Goal: Information Seeking & Learning: Find specific fact

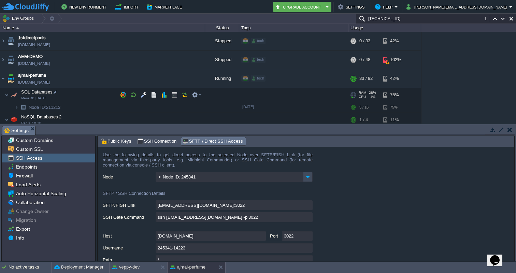
scroll to position [37, 0]
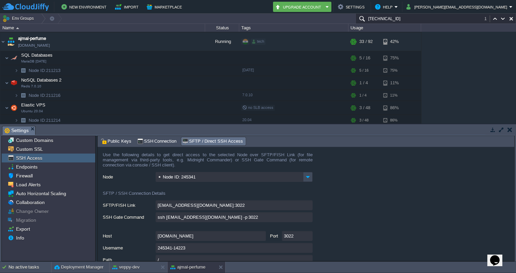
click at [414, 20] on input "[TECHNICAL_ID]" at bounding box center [435, 19] width 160 height 10
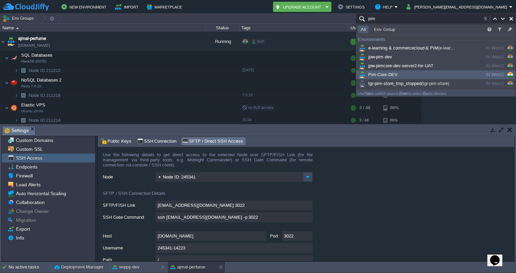
type input "pim"
click at [380, 76] on span "Pim-Core-DEV" at bounding box center [377, 74] width 40 height 5
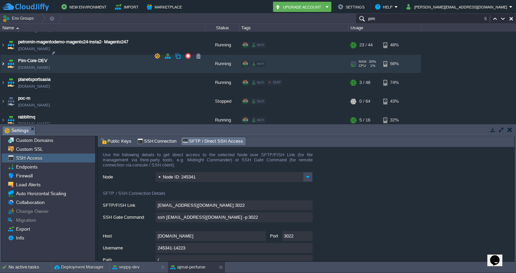
click at [2, 56] on img at bounding box center [2, 64] width 5 height 18
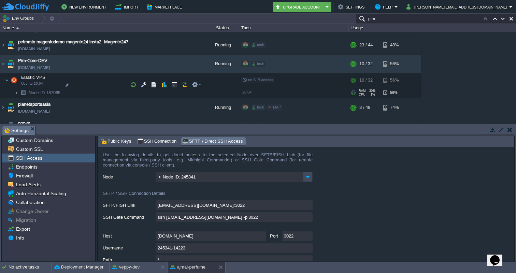
click at [17, 87] on img at bounding box center [16, 92] width 4 height 11
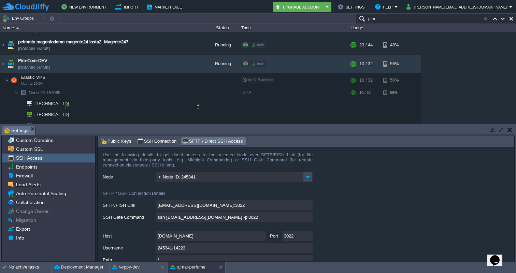
click at [66, 107] on div at bounding box center [67, 107] width 6 height 6
type input "[TECHNICAL_ID]"
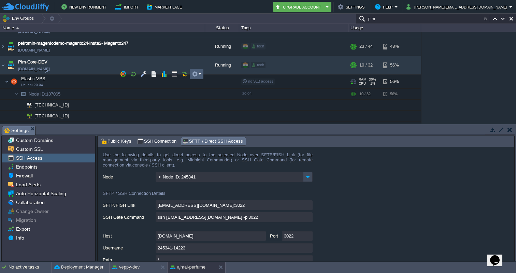
click at [201, 70] on td at bounding box center [197, 74] width 14 height 10
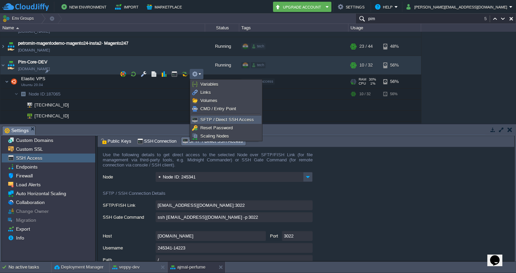
click at [212, 119] on span "SFTP / Direct SSH Access" at bounding box center [227, 119] width 54 height 5
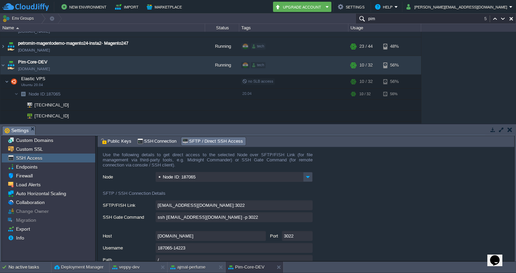
click at [307, 220] on input "ssh [EMAIL_ADDRESS][DOMAIN_NAME] -p 3022" at bounding box center [233, 217] width 157 height 10
click at [440, 124] on div "Tasks Activity Log Archive Git / SVN Settings Settings Settings Upload Delete D…" at bounding box center [258, 192] width 516 height 137
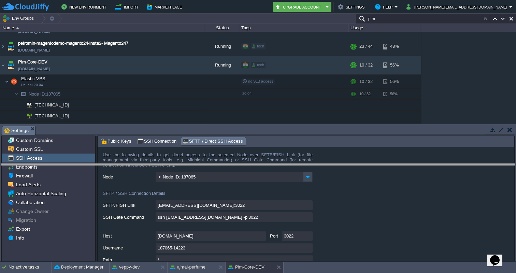
drag, startPoint x: 440, startPoint y: 127, endPoint x: 439, endPoint y: 163, distance: 36.8
click at [439, 164] on body "New Environment Import Marketplace Bonus ₹0.00 Upgrade Account Settings Help [P…" at bounding box center [258, 136] width 516 height 273
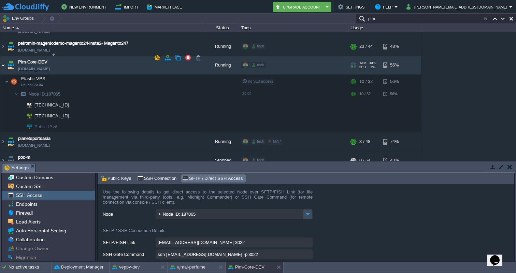
click at [5, 56] on img at bounding box center [2, 65] width 5 height 18
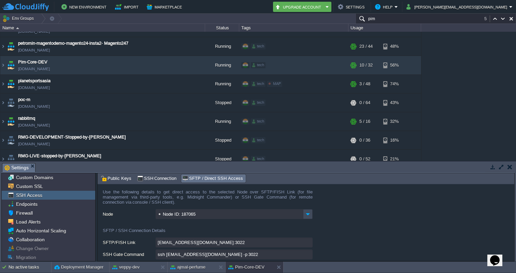
click at [436, 21] on input "pim" at bounding box center [435, 19] width 160 height 10
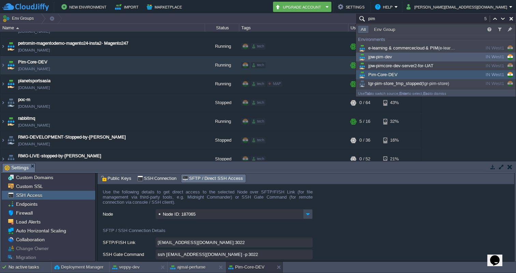
click at [384, 59] on span "jpw-pim-dev" at bounding box center [374, 56] width 34 height 5
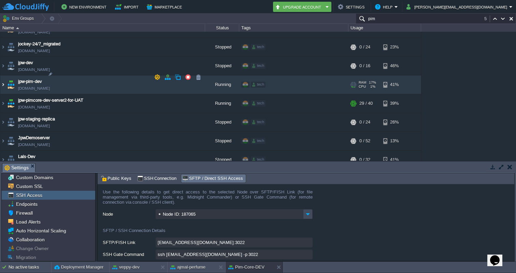
click at [3, 78] on img at bounding box center [2, 84] width 5 height 18
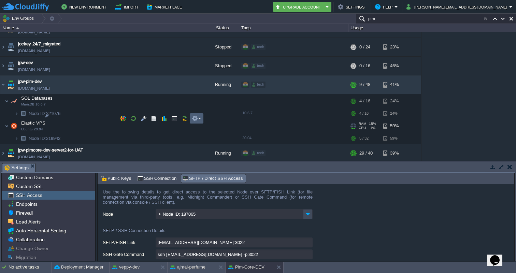
click at [201, 117] on td at bounding box center [197, 118] width 14 height 10
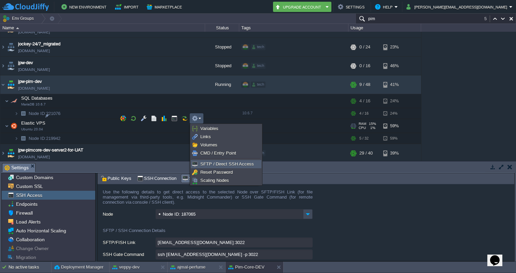
click at [212, 161] on link "SFTP / Direct SSH Access" at bounding box center [226, 164] width 70 height 8
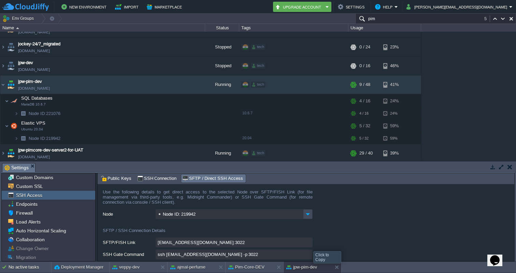
click at [308, 245] on input "[EMAIL_ADDRESS][DOMAIN_NAME]:3022" at bounding box center [233, 242] width 157 height 10
click at [309, 254] on input "ssh [EMAIL_ADDRESS][DOMAIN_NAME] -p 3022" at bounding box center [233, 254] width 157 height 10
click at [412, 18] on input "pim" at bounding box center [435, 19] width 160 height 10
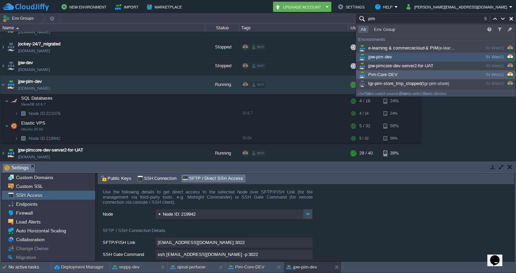
click at [392, 73] on span "Pim-Core-DEV" at bounding box center [377, 74] width 40 height 5
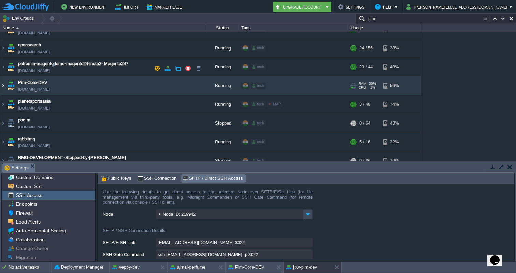
click at [5, 76] on img at bounding box center [2, 85] width 5 height 18
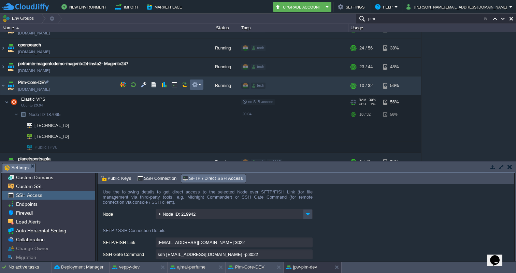
click at [196, 84] on button "button" at bounding box center [195, 84] width 6 height 6
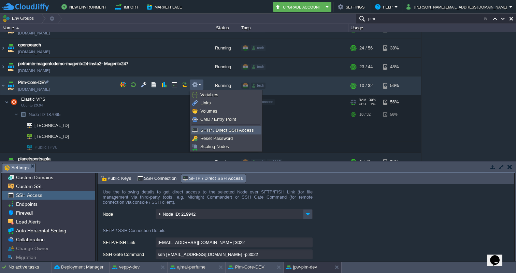
click at [209, 131] on span "SFTP / Direct SSH Access" at bounding box center [227, 130] width 54 height 5
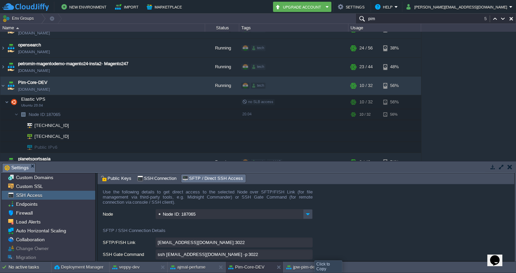
click at [309, 254] on input "ssh [EMAIL_ADDRESS][DOMAIN_NAME] -p 3022" at bounding box center [233, 254] width 157 height 10
type textarea "ssh [EMAIL_ADDRESS][DOMAIN_NAME] -p 3022"
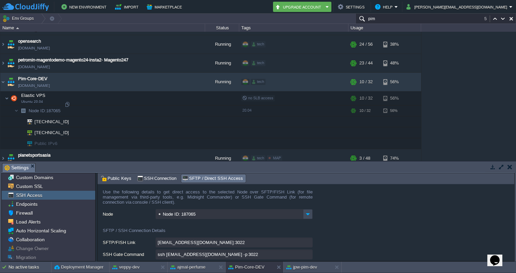
scroll to position [1842, 0]
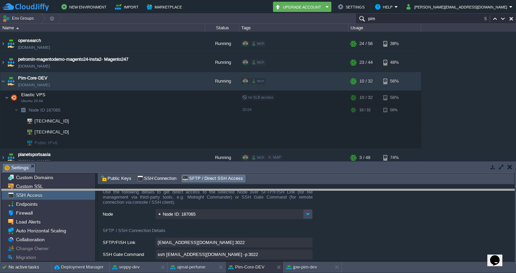
drag, startPoint x: 437, startPoint y: 163, endPoint x: 437, endPoint y: 189, distance: 25.2
click at [437, 189] on body "New Environment Import Marketplace Bonus ₹0.00 Upgrade Account Settings Help [P…" at bounding box center [258, 136] width 516 height 273
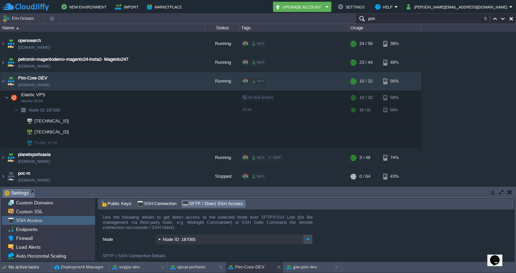
drag, startPoint x: 24, startPoint y: 60, endPoint x: 466, endPoint y: 1, distance: 445.8
click at [392, 20] on input "pim" at bounding box center [435, 19] width 160 height 10
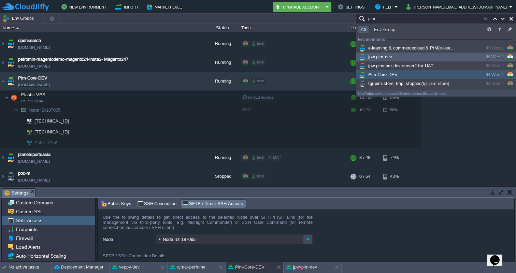
click at [384, 59] on span "jpw-pim-dev" at bounding box center [374, 56] width 34 height 5
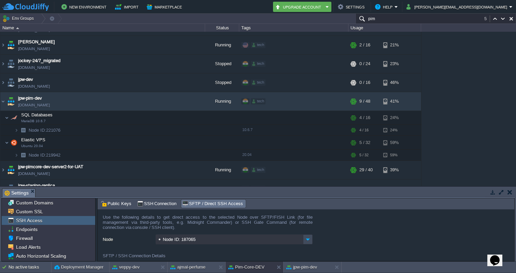
click at [404, 19] on input "pim" at bounding box center [435, 19] width 160 height 10
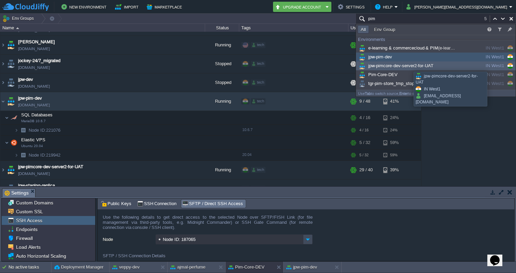
click at [408, 65] on span "jpw-pimcore-dev-server2-for-UAT" at bounding box center [395, 65] width 76 height 5
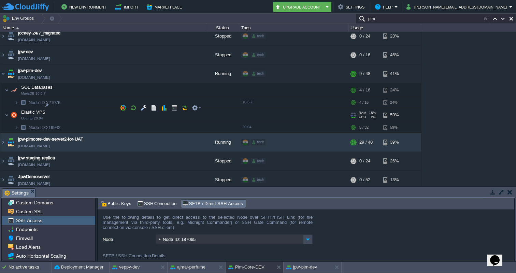
scroll to position [1264, 0]
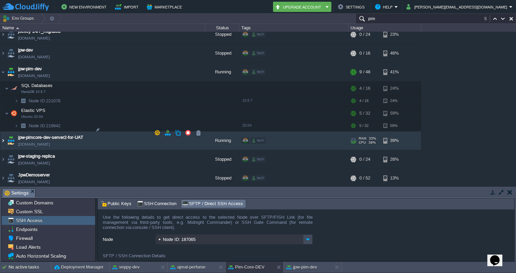
click at [2, 133] on img at bounding box center [2, 140] width 5 height 18
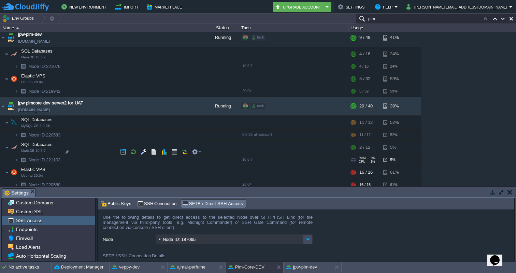
scroll to position [1318, 0]
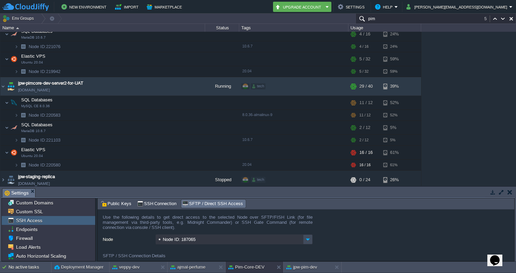
click at [483, 98] on div "1stdirectpools [DOMAIN_NAME] Stopped tech + Add to Env Group RAM 0% CPU 0% 0 / …" at bounding box center [258, 109] width 516 height 154
click at [18, 160] on img at bounding box center [23, 165] width 10 height 11
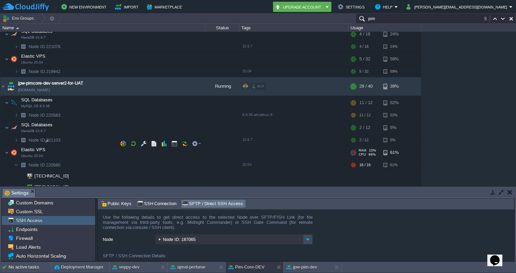
click at [37, 147] on span "Elastic VPS" at bounding box center [33, 150] width 26 height 6
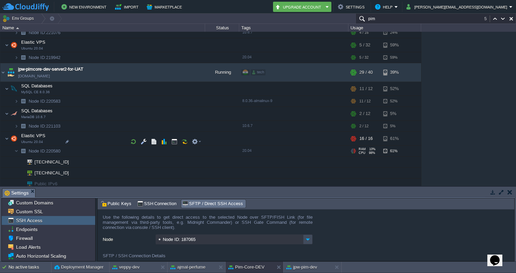
scroll to position [1338, 0]
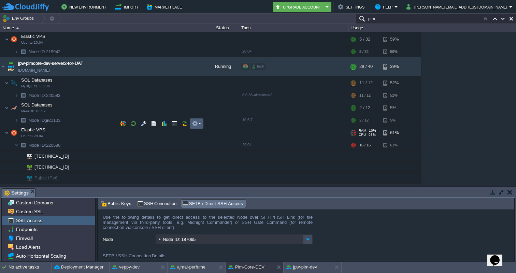
click at [197, 120] on button "button" at bounding box center [195, 123] width 6 height 6
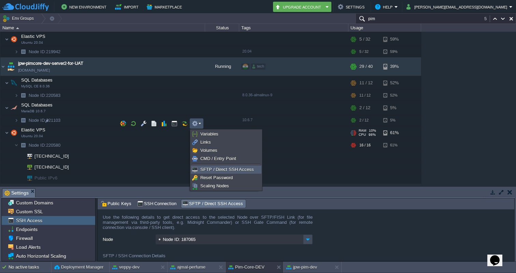
click at [212, 169] on span "SFTP / Direct SSH Access" at bounding box center [227, 169] width 54 height 5
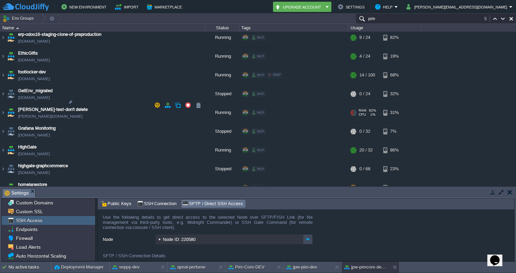
scroll to position [960, 0]
click at [388, 16] on input "pim" at bounding box center [435, 19] width 160 height 10
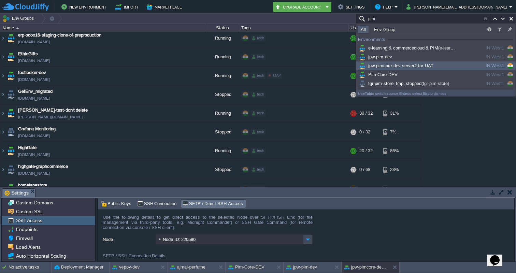
scroll to position [1930, 0]
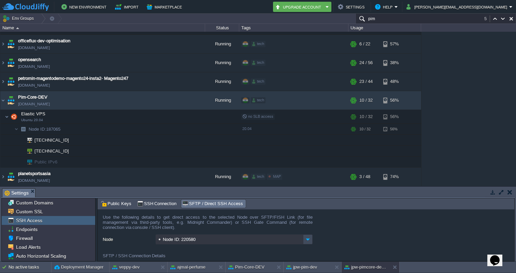
click at [413, 20] on input "pim" at bounding box center [435, 19] width 160 height 10
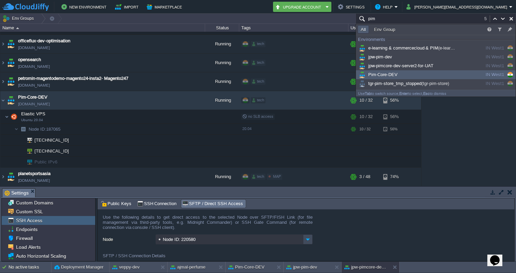
paste input "[TECHNICAL_ID]"
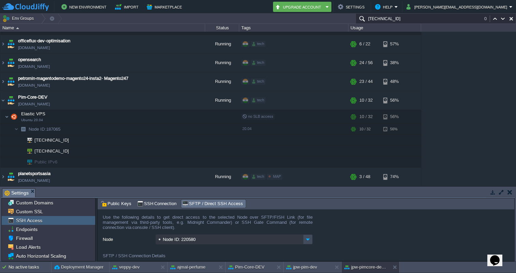
click at [457, 19] on input "[TECHNICAL_ID]" at bounding box center [435, 19] width 160 height 10
click at [412, 17] on input "[TECHNICAL_ID]" at bounding box center [435, 19] width 160 height 10
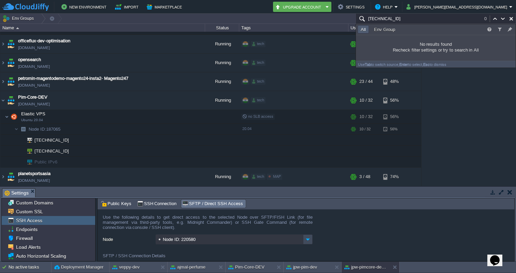
paste input "text"
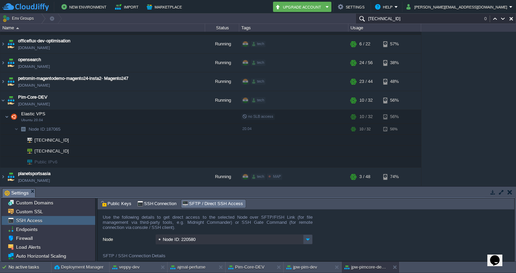
click at [401, 19] on input "[TECHNICAL_ID]" at bounding box center [435, 19] width 160 height 10
type input "[TECHNICAL_ID]"
click at [201, 94] on em at bounding box center [196, 94] width 9 height 6
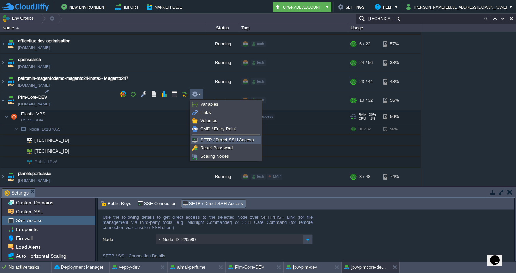
click at [206, 138] on span "SFTP / Direct SSH Access" at bounding box center [227, 139] width 54 height 5
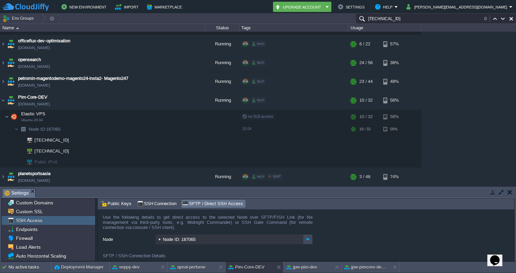
drag, startPoint x: 422, startPoint y: 188, endPoint x: 427, endPoint y: 136, distance: 51.4
click at [427, 136] on div "Env Groups [TECHNICAL_ID] 0 auto-gen Name Status Tags Usage 1stdirectpools [DOM…" at bounding box center [258, 138] width 516 height 248
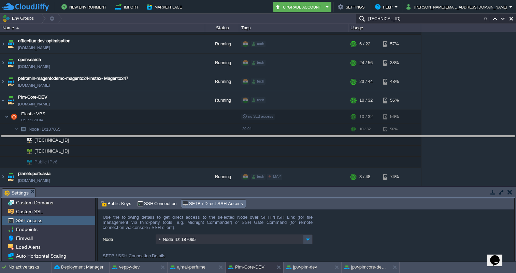
drag, startPoint x: 436, startPoint y: 191, endPoint x: 440, endPoint y: 140, distance: 50.9
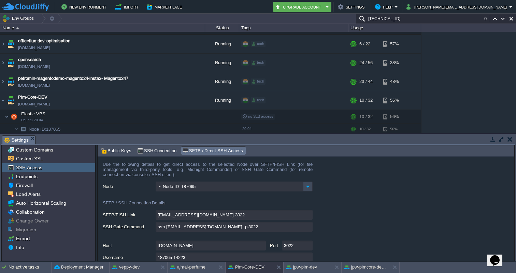
click at [309, 226] on input "ssh [EMAIL_ADDRESS][DOMAIN_NAME] -p 3022" at bounding box center [233, 227] width 157 height 10
click at [189, 75] on button "button" at bounding box center [188, 78] width 6 height 6
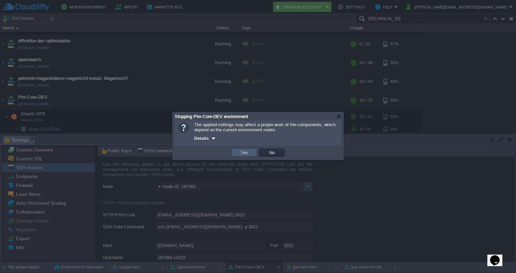
click at [250, 152] on td "Yes" at bounding box center [244, 152] width 26 height 8
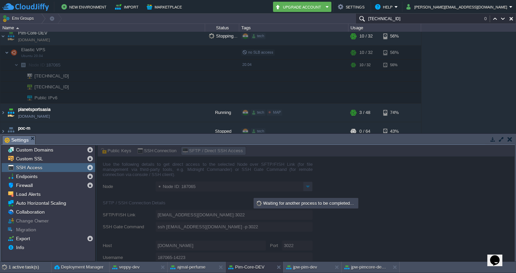
scroll to position [1989, 0]
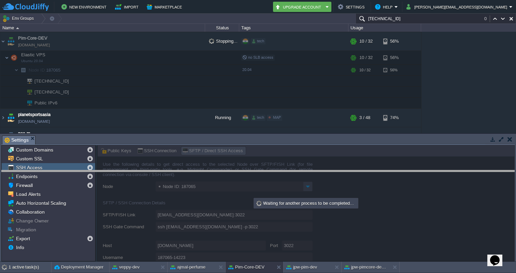
drag, startPoint x: 431, startPoint y: 137, endPoint x: 431, endPoint y: 171, distance: 34.4
click at [431, 171] on body "New Environment Import Marketplace Bonus ₹0.00 Upgrade Account Settings Help [P…" at bounding box center [258, 136] width 516 height 273
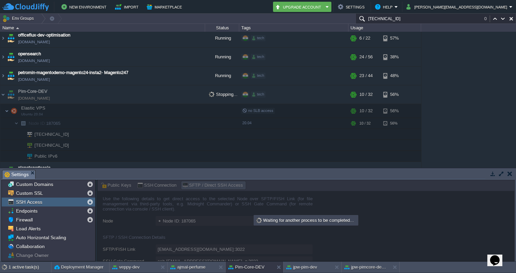
scroll to position [1934, 0]
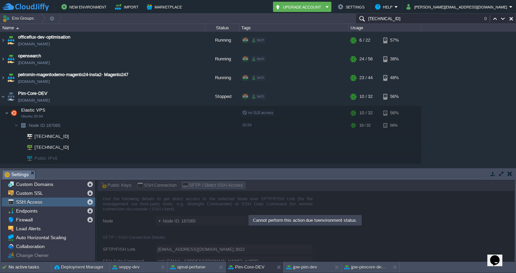
click at [429, 19] on input "[TECHNICAL_ID]" at bounding box center [435, 19] width 160 height 10
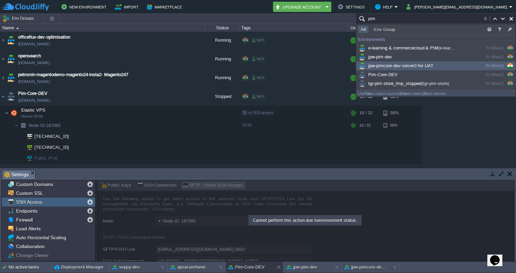
type input "pim"
click at [404, 64] on span "jpw-pimcore-dev-server2-for-UAT" at bounding box center [395, 65] width 76 height 5
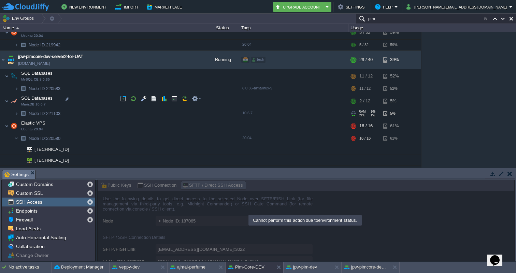
scroll to position [1355, 0]
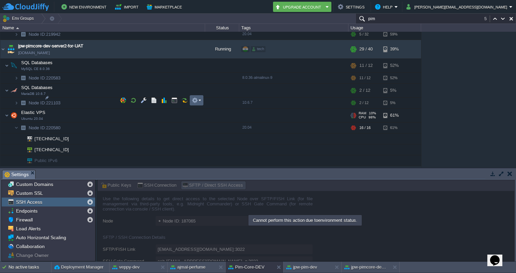
click at [200, 100] on em at bounding box center [196, 100] width 9 height 6
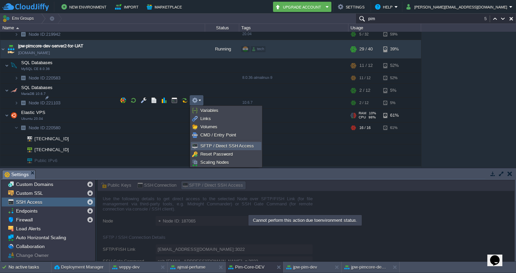
click at [208, 147] on span "SFTP / Direct SSH Access" at bounding box center [227, 145] width 54 height 5
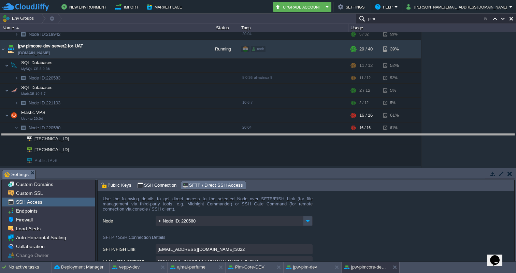
drag, startPoint x: 427, startPoint y: 170, endPoint x: 433, endPoint y: 129, distance: 42.3
click at [433, 129] on body "New Environment Import Marketplace Bonus ₹0.00 Upgrade Account Settings Help [P…" at bounding box center [258, 136] width 516 height 273
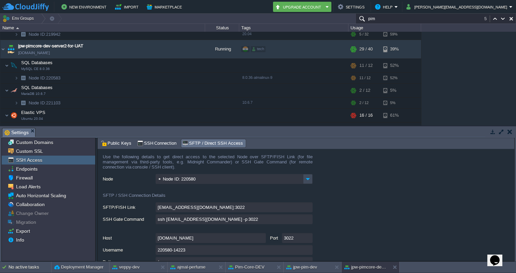
click at [308, 219] on input "ssh [EMAIL_ADDRESS][DOMAIN_NAME] -p 3022" at bounding box center [233, 219] width 157 height 10
type textarea "ssh [EMAIL_ADDRESS][DOMAIN_NAME] -p 3022"
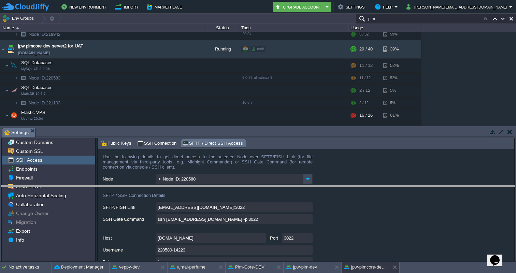
drag, startPoint x: 441, startPoint y: 129, endPoint x: 441, endPoint y: 185, distance: 56.9
click at [441, 185] on body "New Environment Import Marketplace Bonus ₹0.00 Upgrade Account Settings Help [P…" at bounding box center [258, 136] width 516 height 273
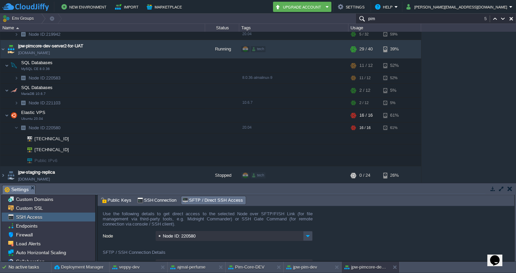
click at [397, 20] on input "pim" at bounding box center [435, 19] width 160 height 10
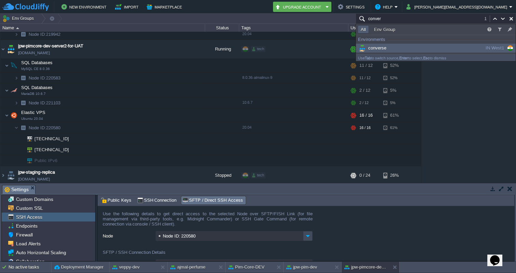
type input "conver"
click at [382, 48] on span "converse" at bounding box center [371, 47] width 29 height 5
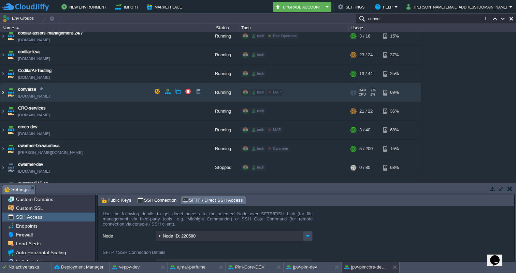
click at [3, 91] on img at bounding box center [2, 92] width 5 height 18
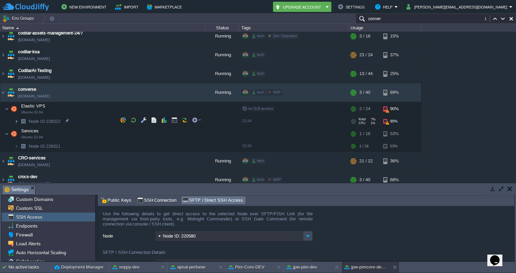
click at [16, 118] on img at bounding box center [16, 121] width 4 height 11
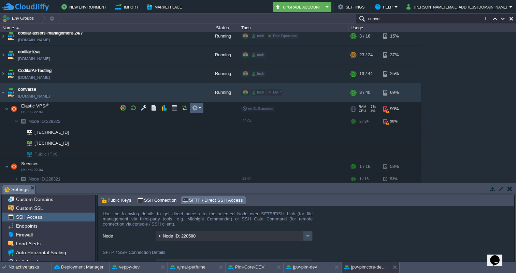
click at [200, 106] on em at bounding box center [196, 108] width 9 height 6
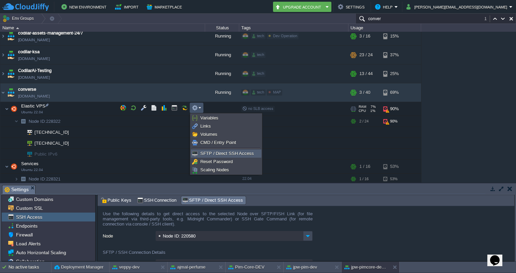
click at [210, 152] on span "SFTP / Direct SSH Access" at bounding box center [227, 153] width 54 height 5
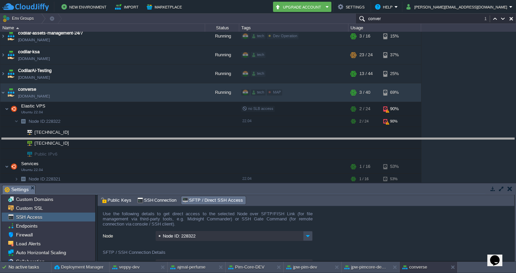
drag, startPoint x: 434, startPoint y: 185, endPoint x: 455, endPoint y: 138, distance: 51.3
click at [455, 138] on body "New Environment Import Marketplace Bonus ₹0.00 Upgrade Account Settings Help [P…" at bounding box center [258, 136] width 516 height 273
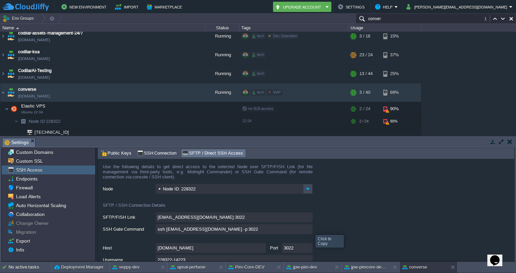
click at [309, 229] on input "ssh [EMAIL_ADDRESS][DOMAIN_NAME] -p 3022" at bounding box center [233, 229] width 157 height 10
type textarea "ssh [EMAIL_ADDRESS][DOMAIN_NAME] -p 3022"
